Goal: Navigation & Orientation: Find specific page/section

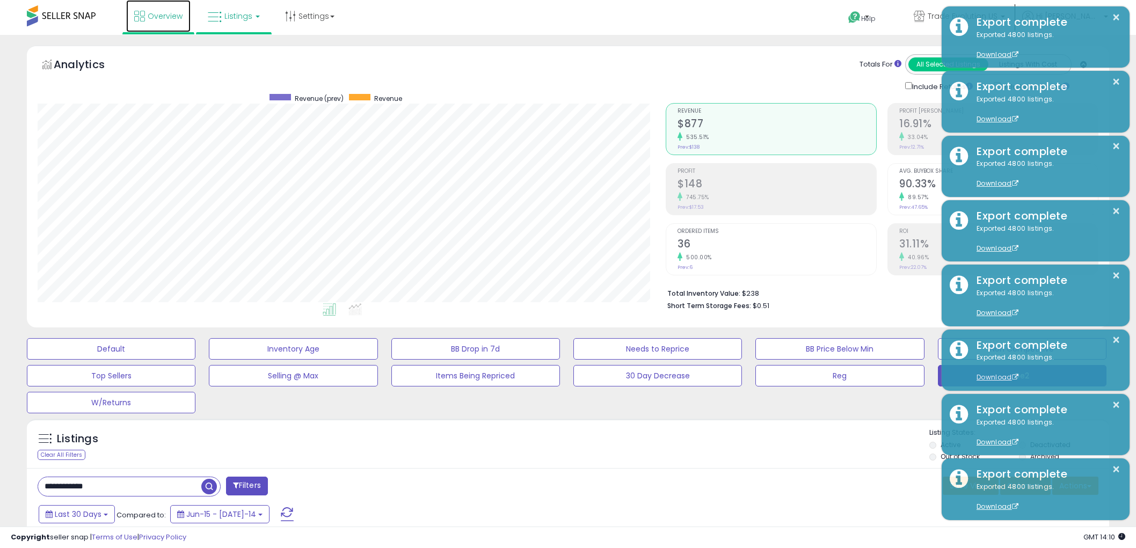
drag, startPoint x: 0, startPoint y: 0, endPoint x: 161, endPoint y: 18, distance: 162.1
click at [161, 18] on span "Overview" at bounding box center [165, 16] width 35 height 11
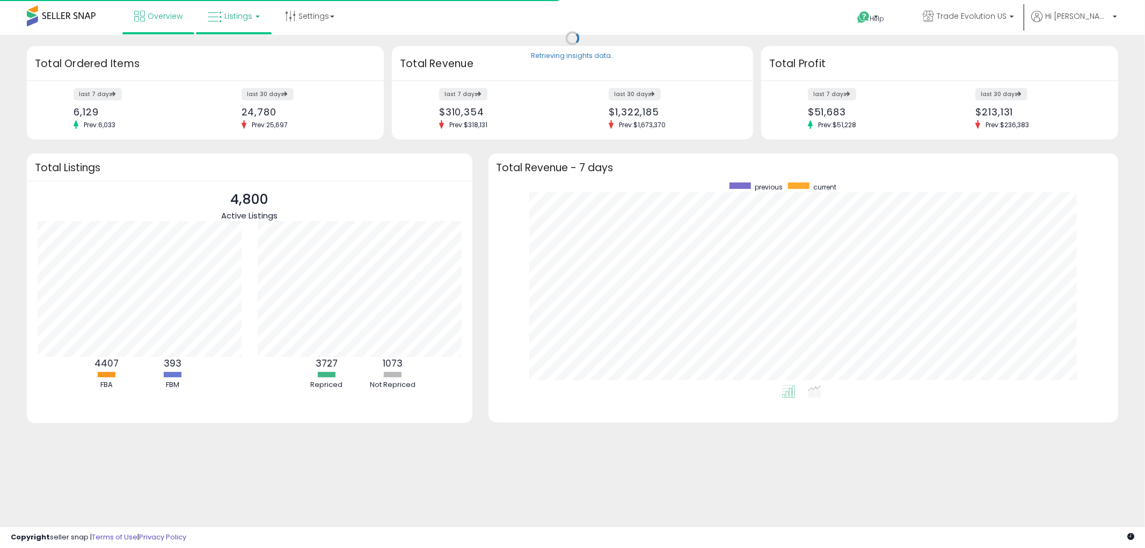
scroll to position [202, 609]
click at [259, 20] on link "Listings" at bounding box center [234, 16] width 68 height 32
click at [247, 55] on icon at bounding box center [242, 53] width 47 height 14
